Goal: Download file/media

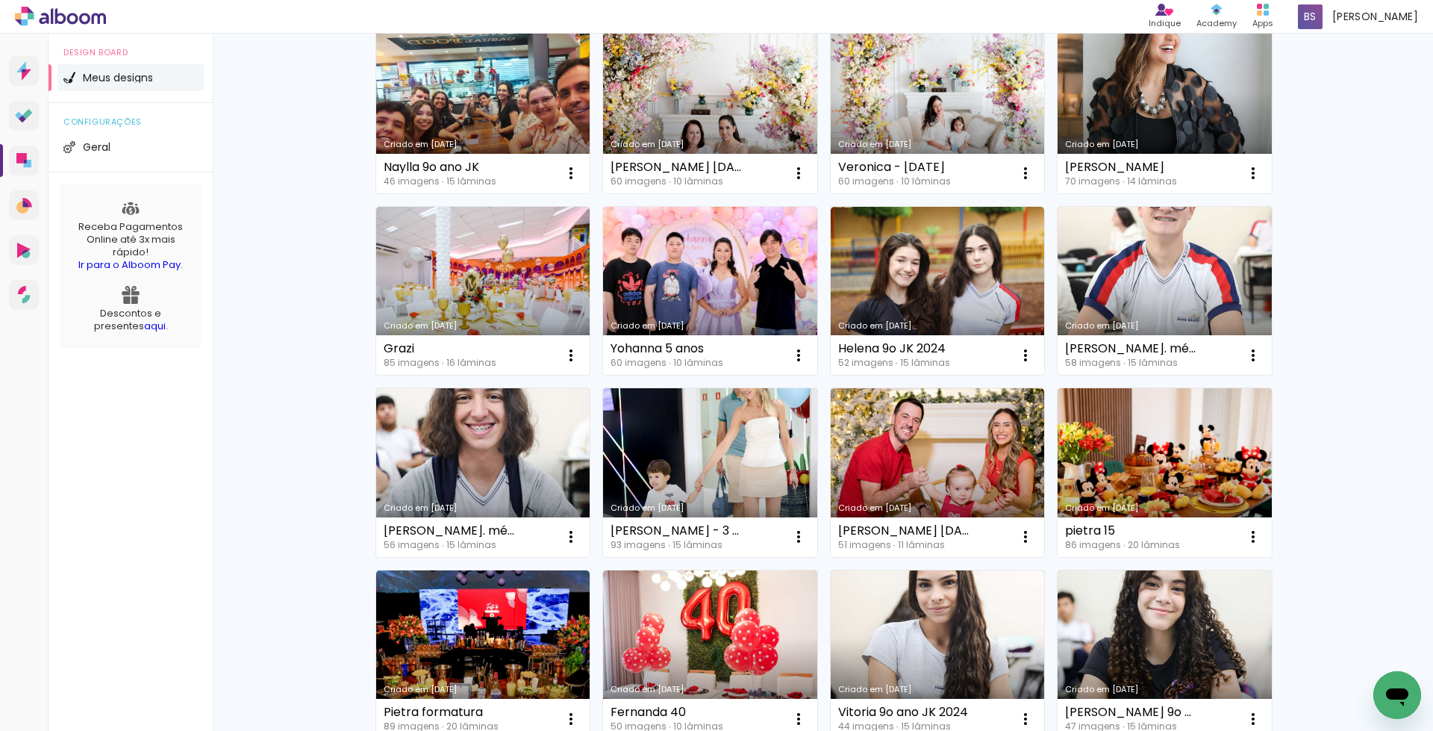
scroll to position [209, 0]
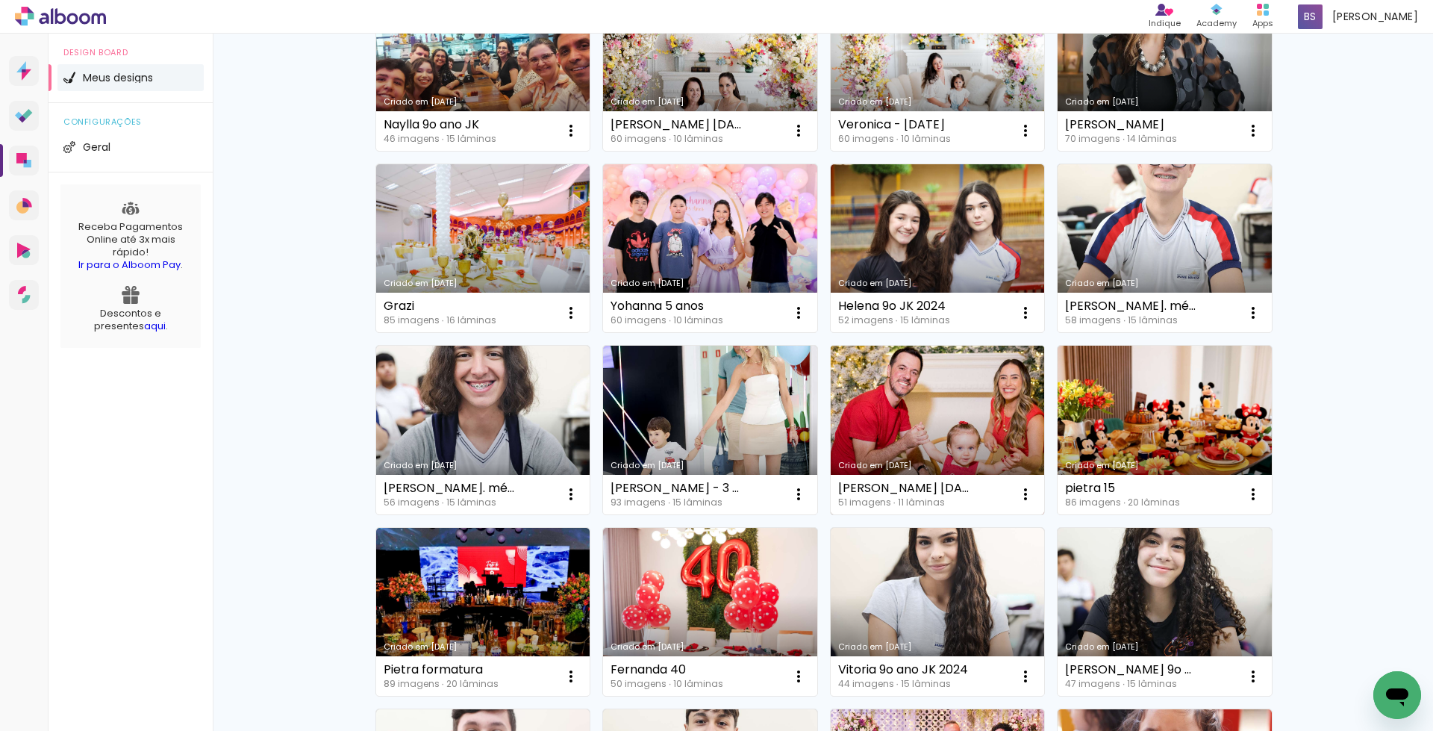
click at [985, 411] on link "Criado em [DATE]" at bounding box center [938, 430] width 214 height 169
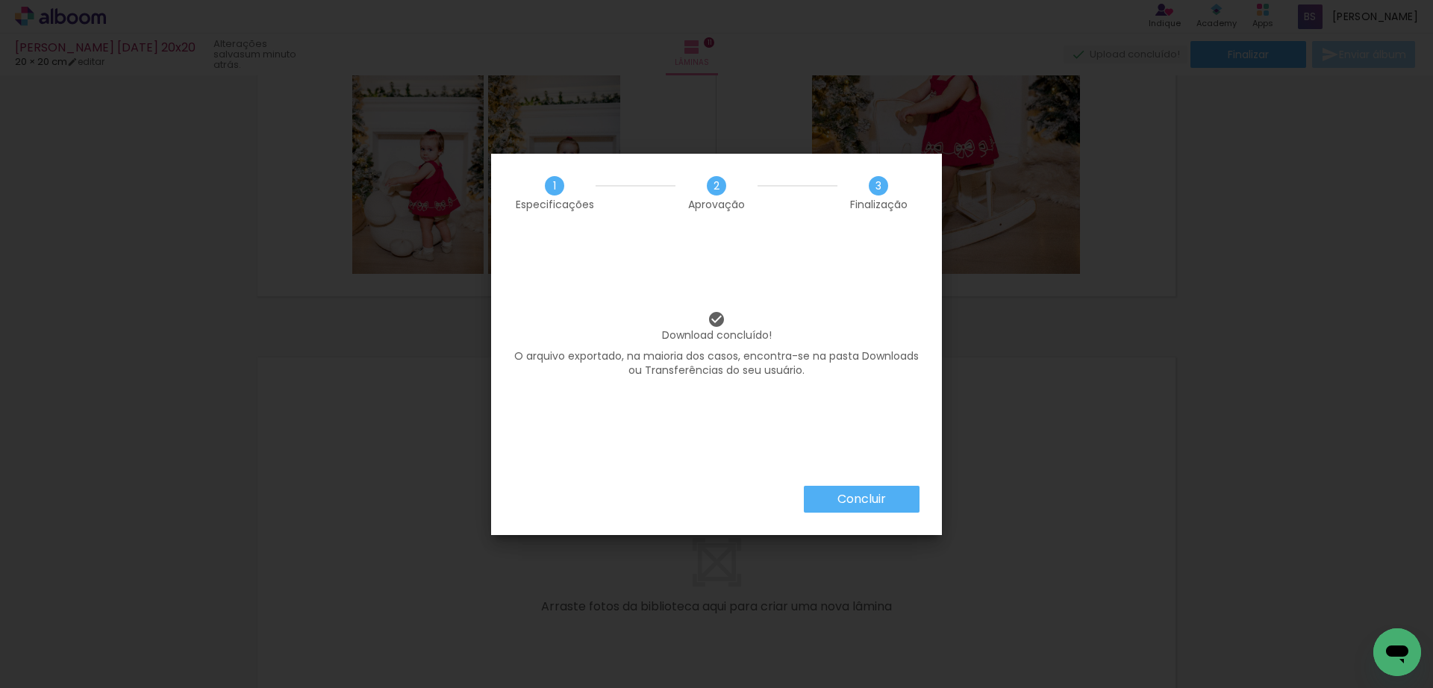
scroll to position [5103, 0]
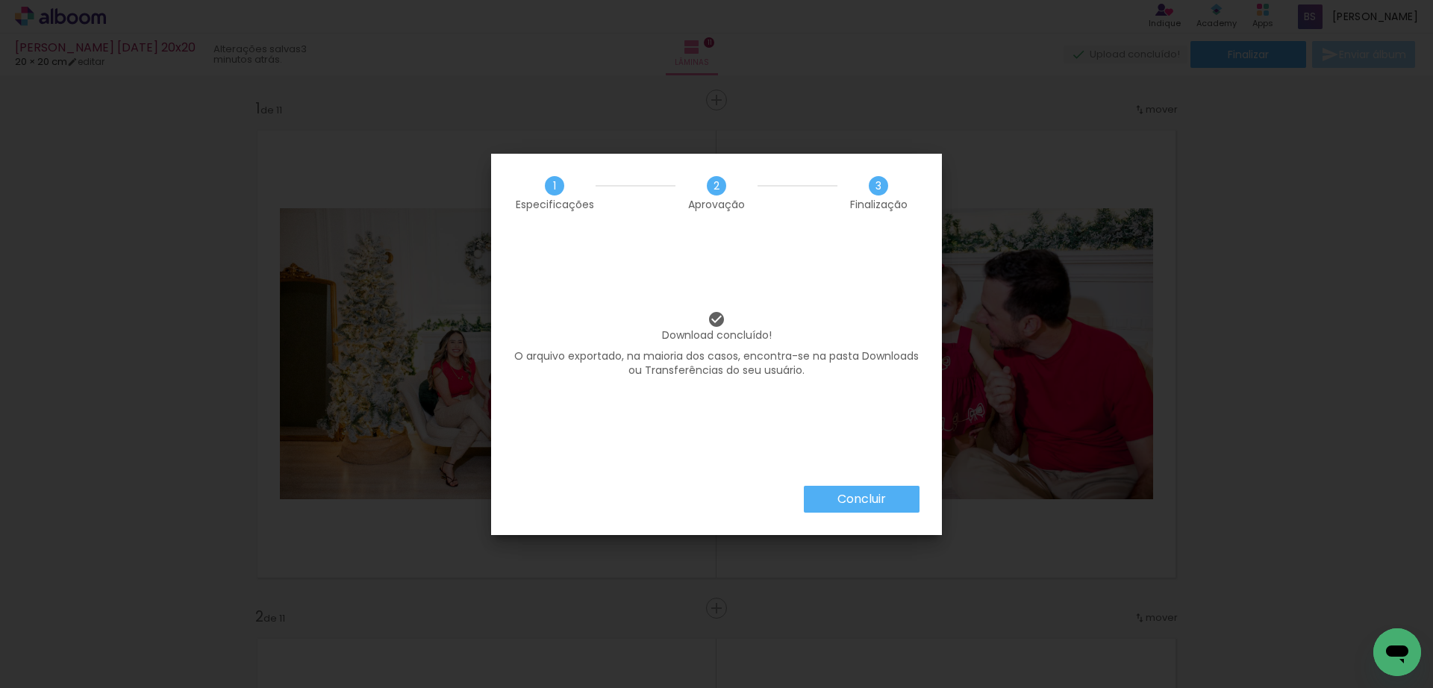
scroll to position [5103, 0]
